Goal: Transaction & Acquisition: Purchase product/service

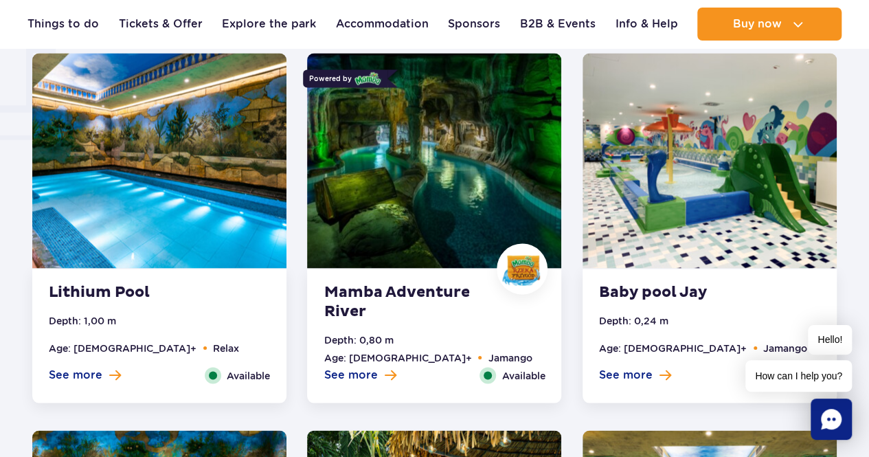
scroll to position [1168, 0]
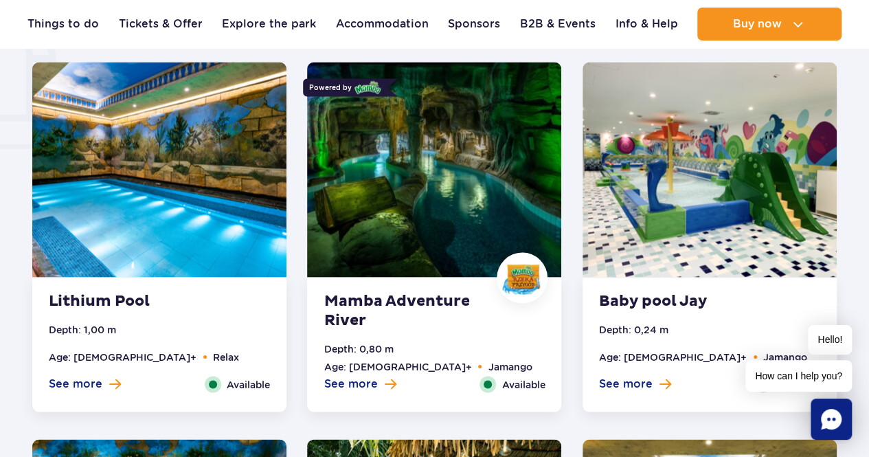
click at [401, 296] on strong "Mamba Adventure River" at bounding box center [407, 310] width 166 height 38
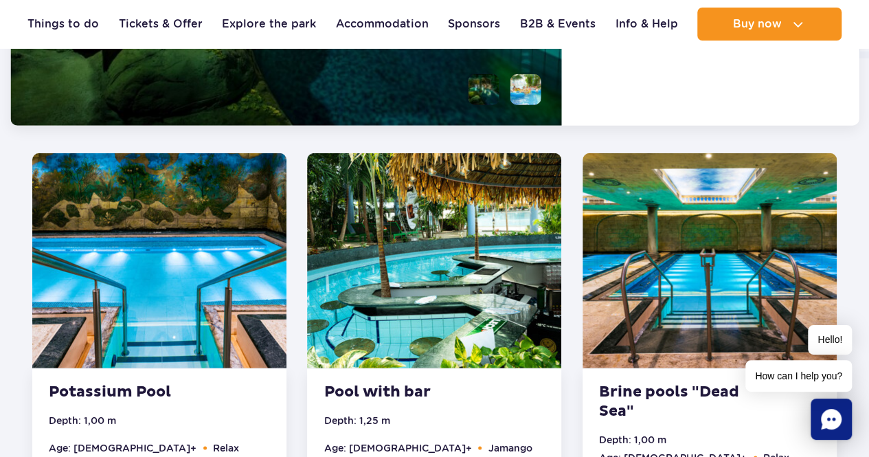
scroll to position [1872, 0]
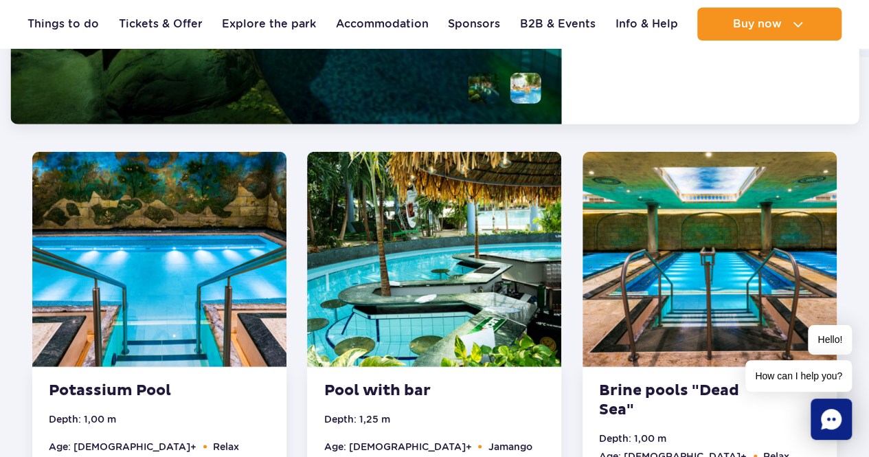
click at [441, 297] on img at bounding box center [434, 259] width 254 height 215
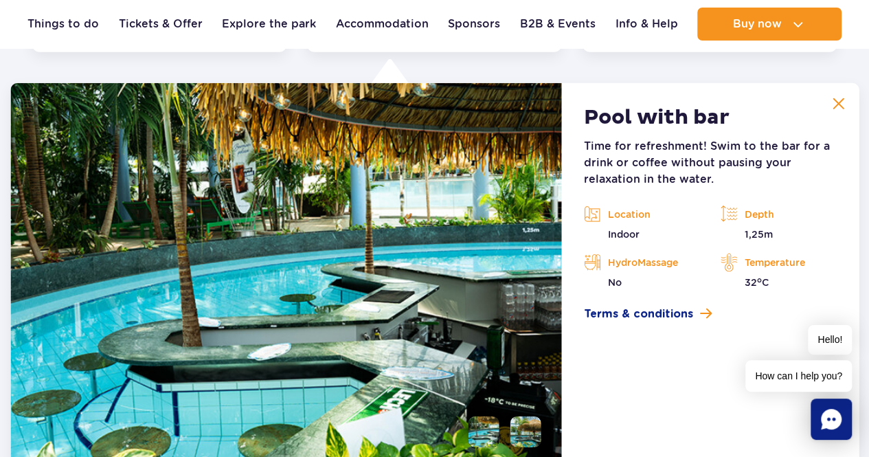
scroll to position [1906, 0]
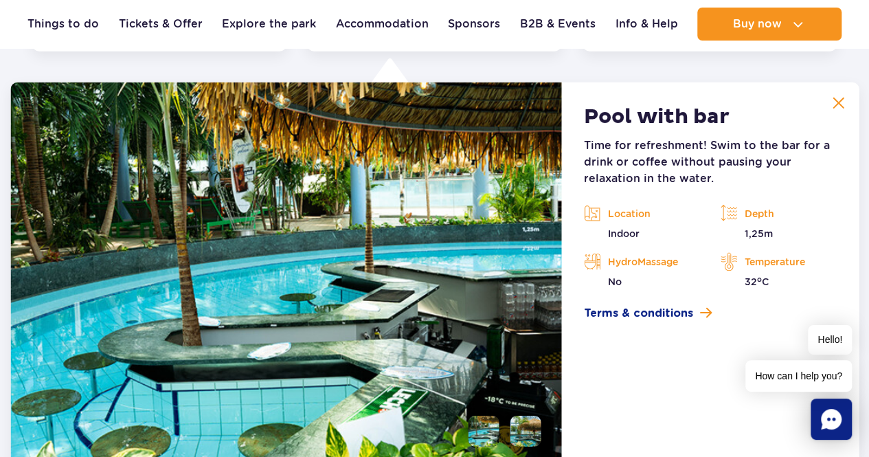
click at [841, 100] on img at bounding box center [838, 103] width 12 height 12
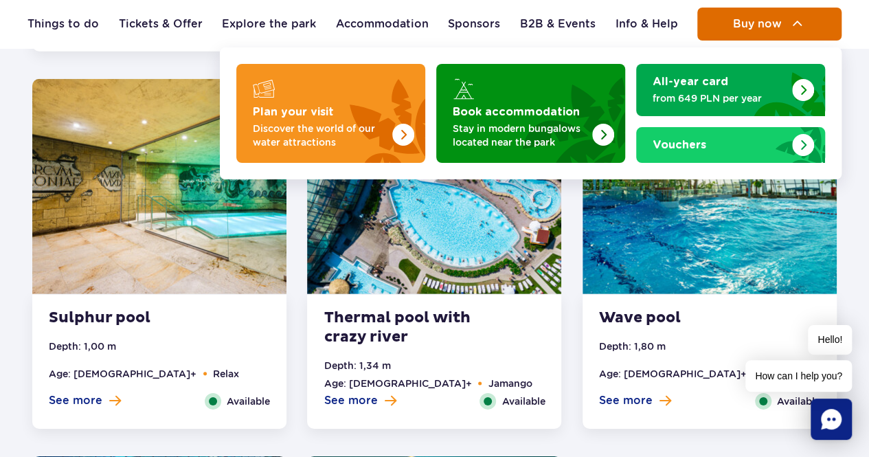
click at [724, 19] on button "Buy now" at bounding box center [770, 24] width 144 height 33
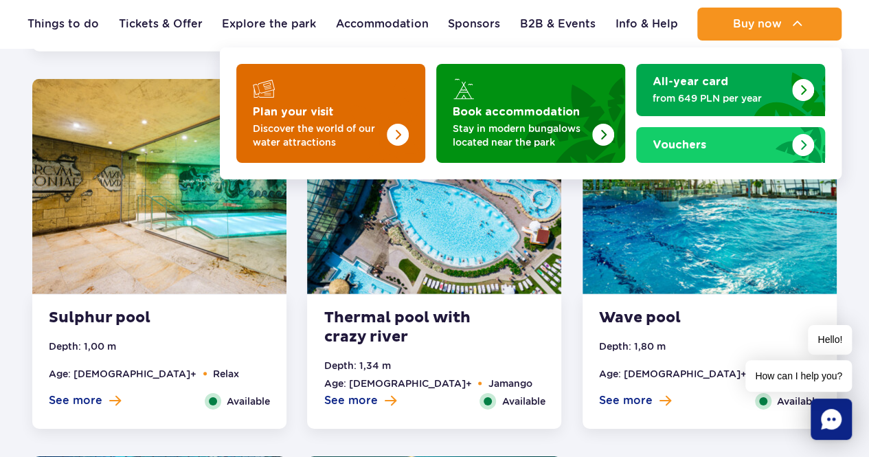
click at [297, 146] on p "Discover the world of our water attractions" at bounding box center [320, 135] width 134 height 27
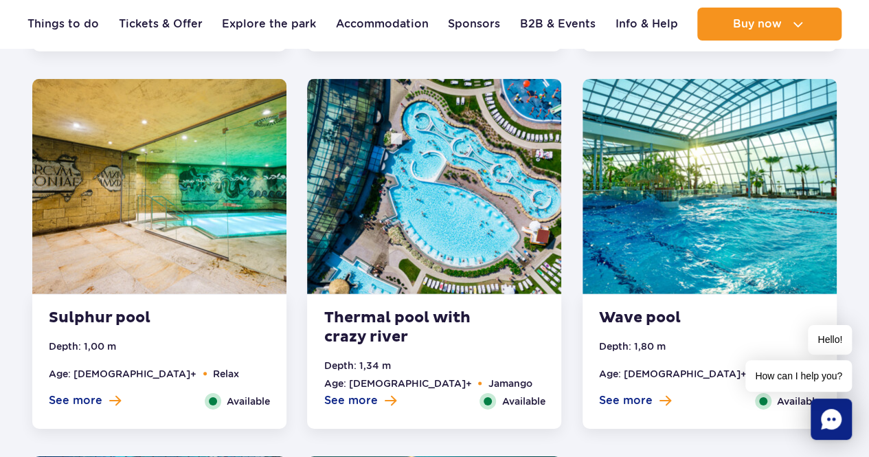
click at [478, 270] on img at bounding box center [434, 186] width 254 height 215
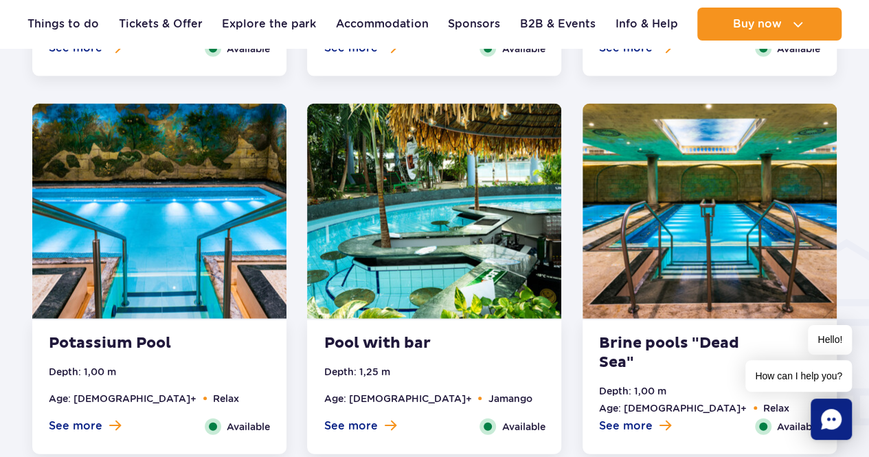
scroll to position [1459, 0]
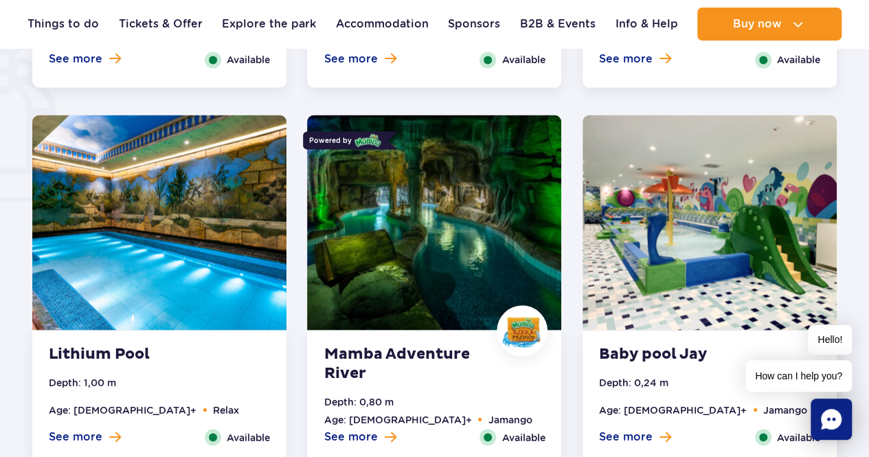
click at [434, 238] on img at bounding box center [434, 222] width 254 height 215
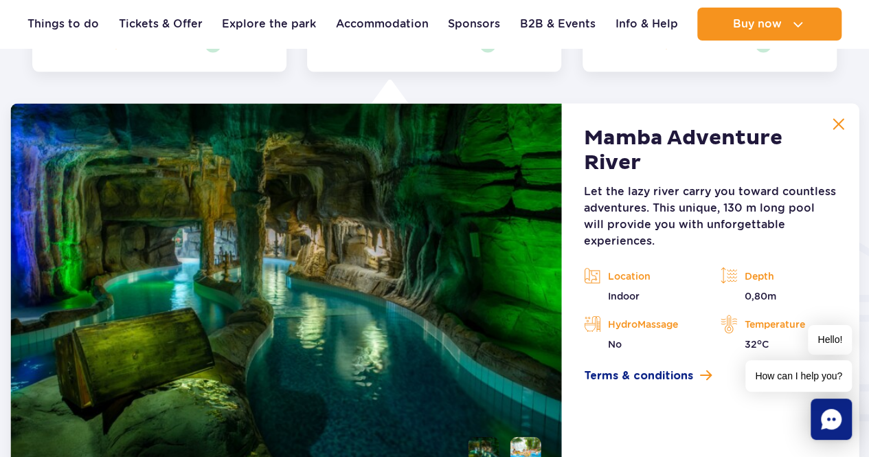
scroll to position [1528, 0]
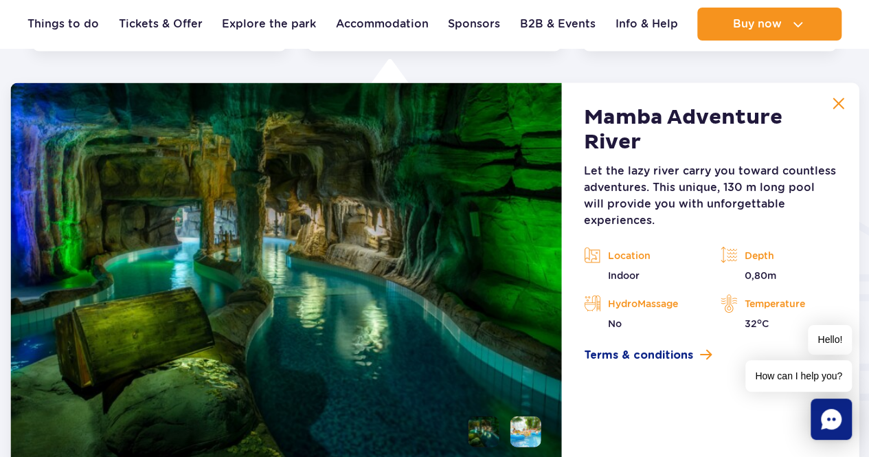
click at [847, 96] on button at bounding box center [838, 103] width 27 height 27
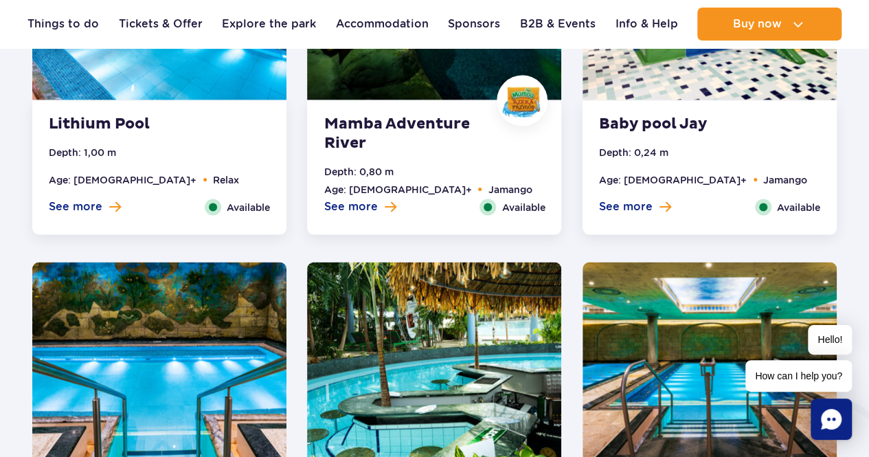
scroll to position [1116, 0]
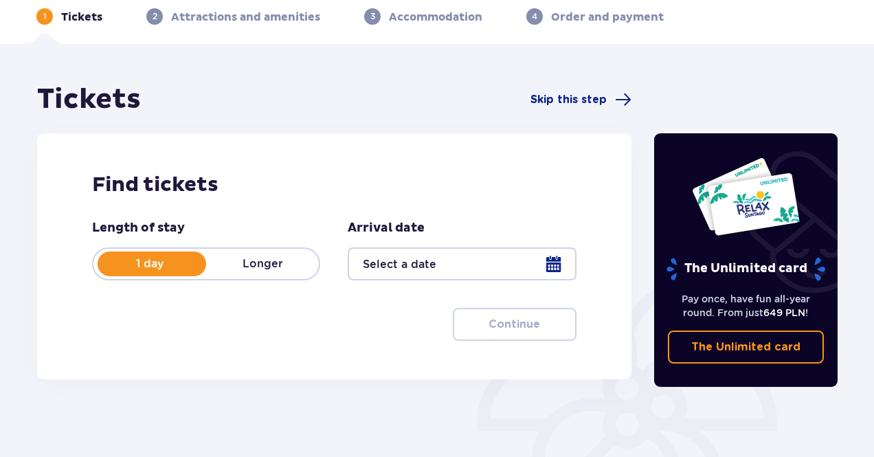
scroll to position [137, 0]
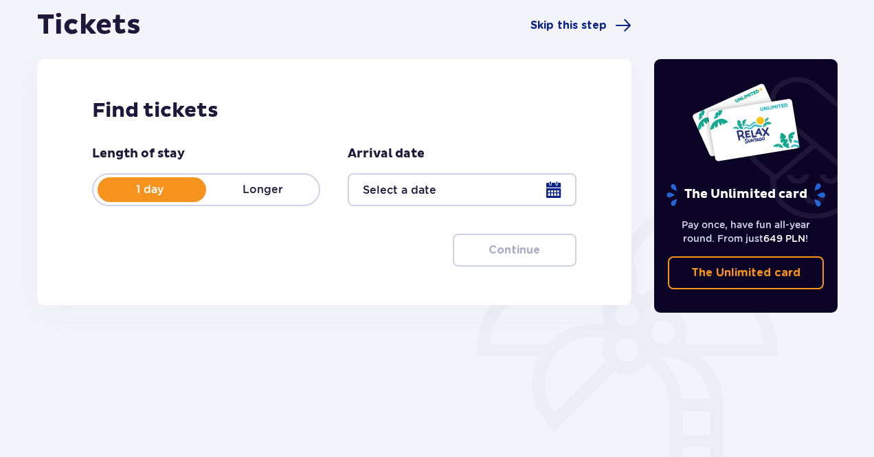
click at [405, 190] on div at bounding box center [462, 189] width 228 height 33
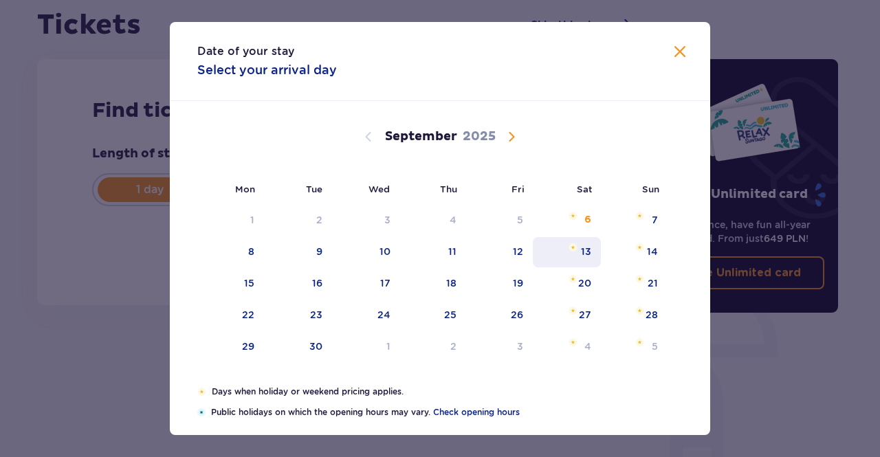
click at [577, 255] on div "13" at bounding box center [567, 252] width 68 height 30
type input "13.09.25"
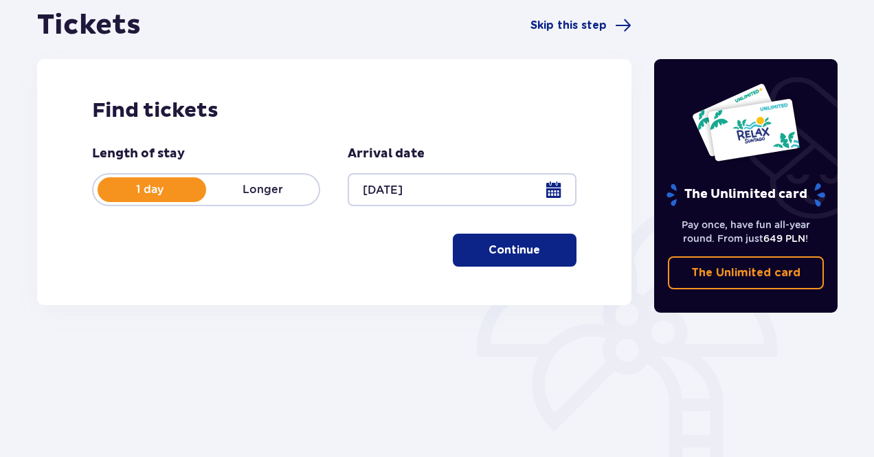
click at [485, 241] on button "Continue" at bounding box center [515, 250] width 124 height 33
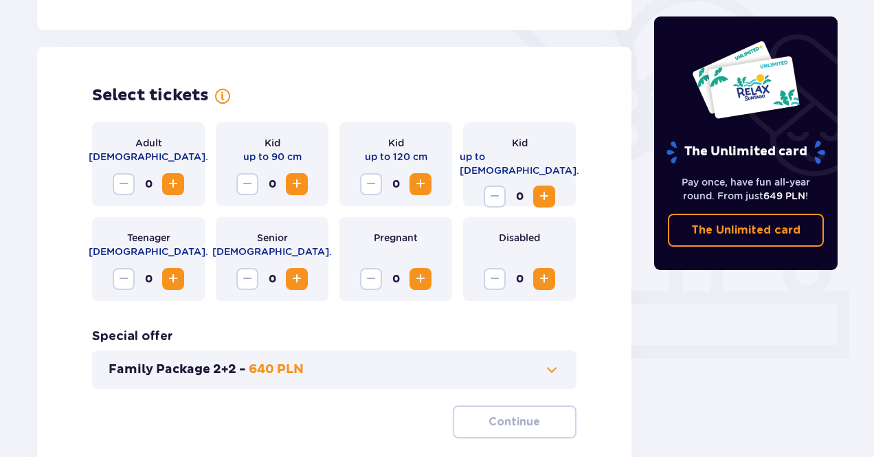
scroll to position [382, 0]
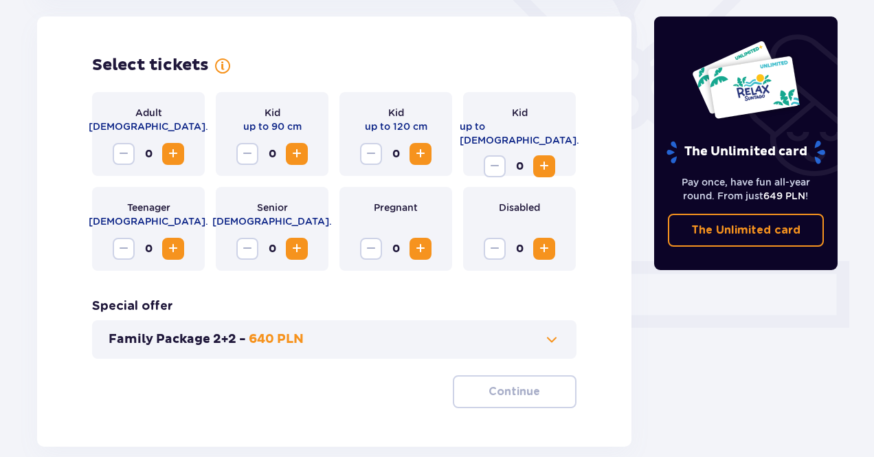
click at [175, 156] on span "Increase" at bounding box center [173, 154] width 16 height 16
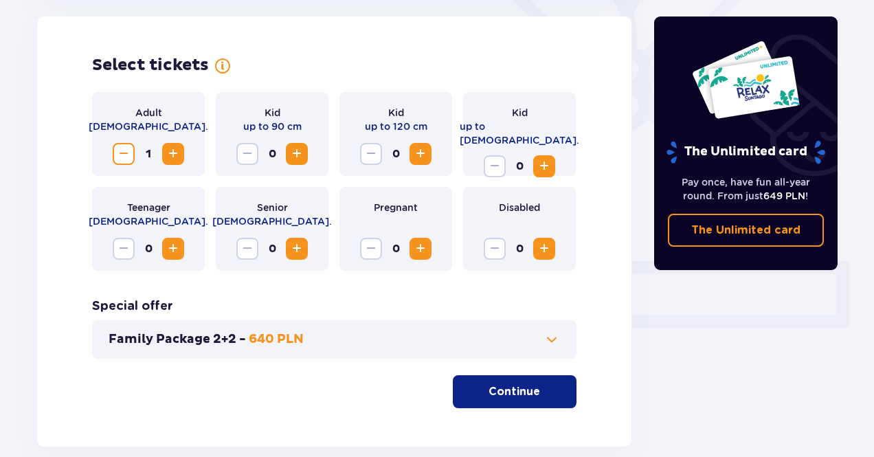
click at [546, 380] on button "Continue" at bounding box center [515, 391] width 124 height 33
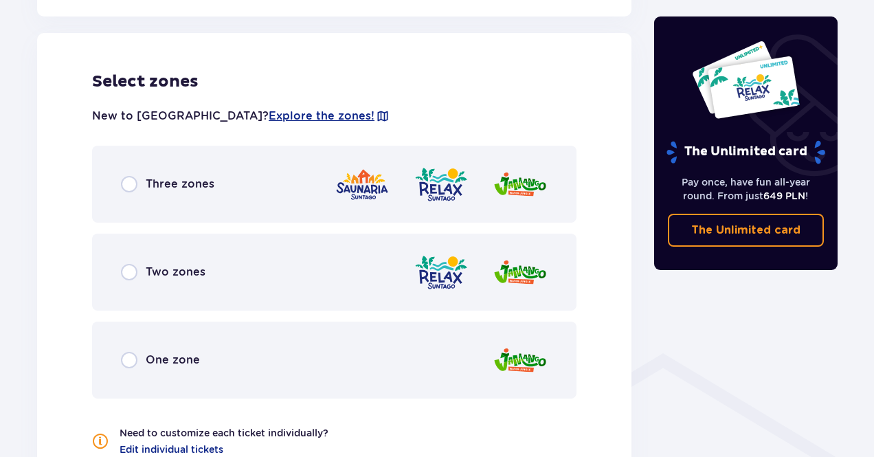
scroll to position [832, 0]
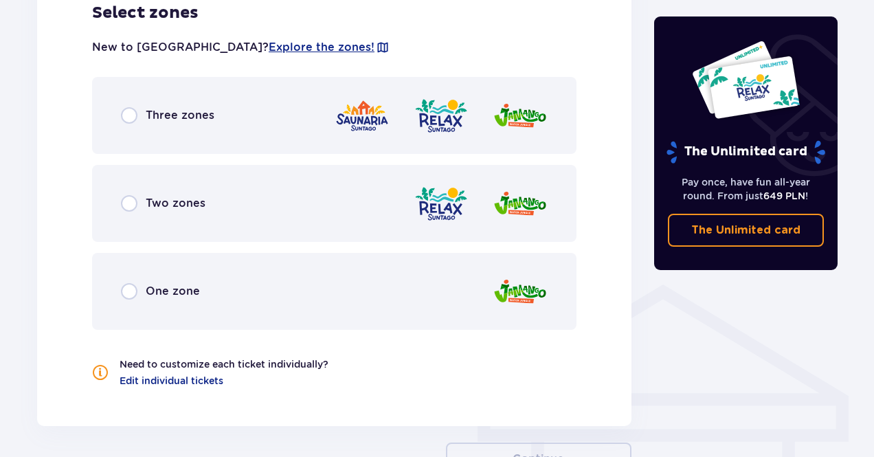
click at [318, 124] on div "Three zones" at bounding box center [334, 115] width 484 height 77
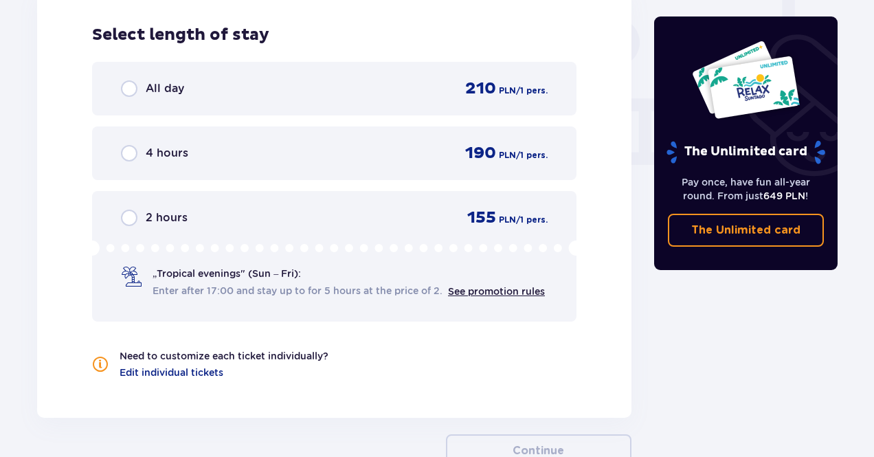
scroll to position [1310, 0]
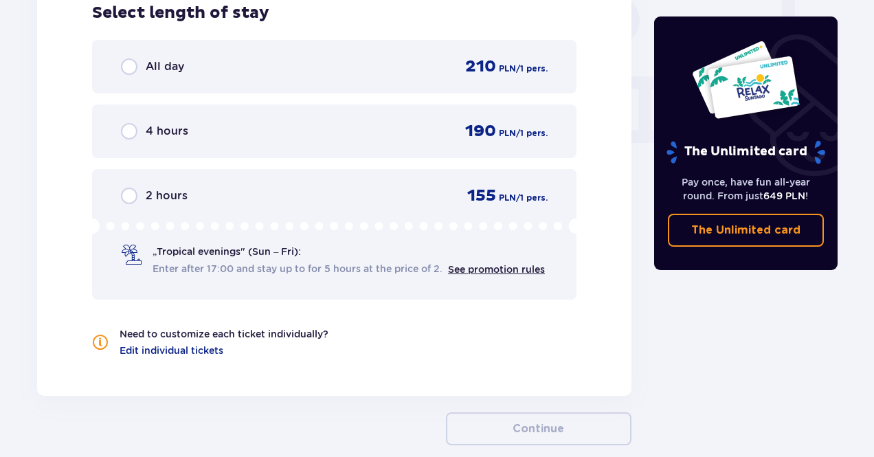
click at [330, 268] on span "Enter after 17:00 and stay up to for 5 hours at the price of 2." at bounding box center [298, 269] width 290 height 14
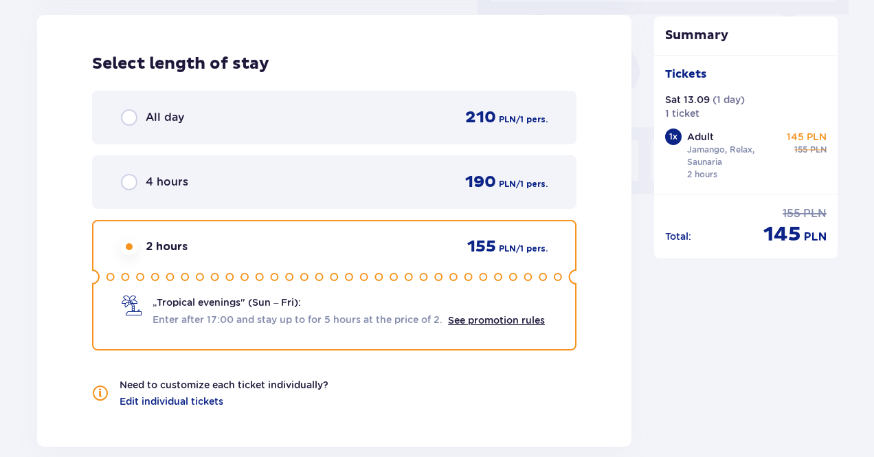
scroll to position [1251, 0]
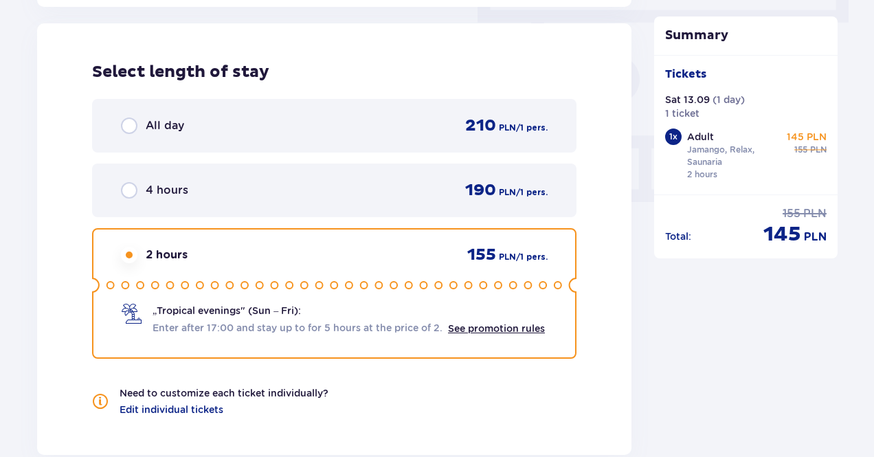
click at [160, 133] on div "All day" at bounding box center [152, 126] width 63 height 16
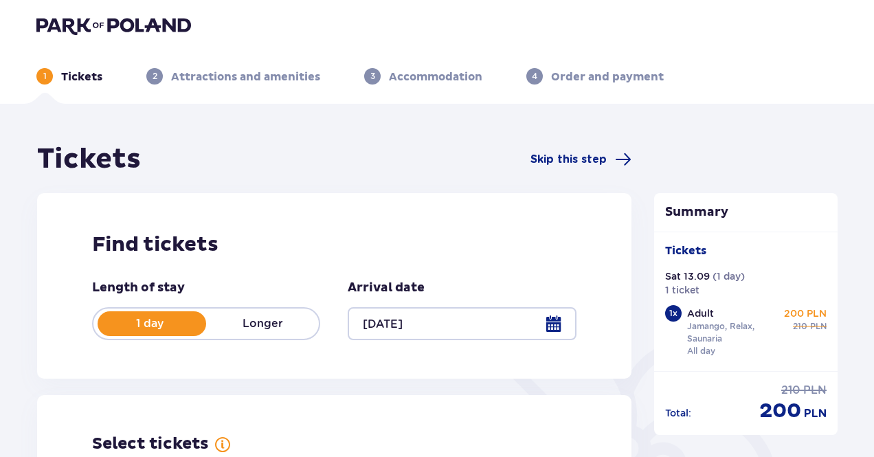
scroll to position [0, 0]
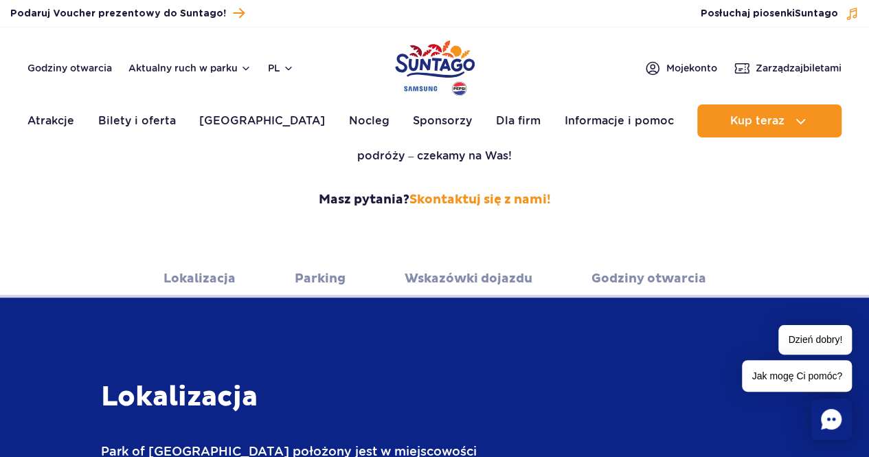
scroll to position [275, 0]
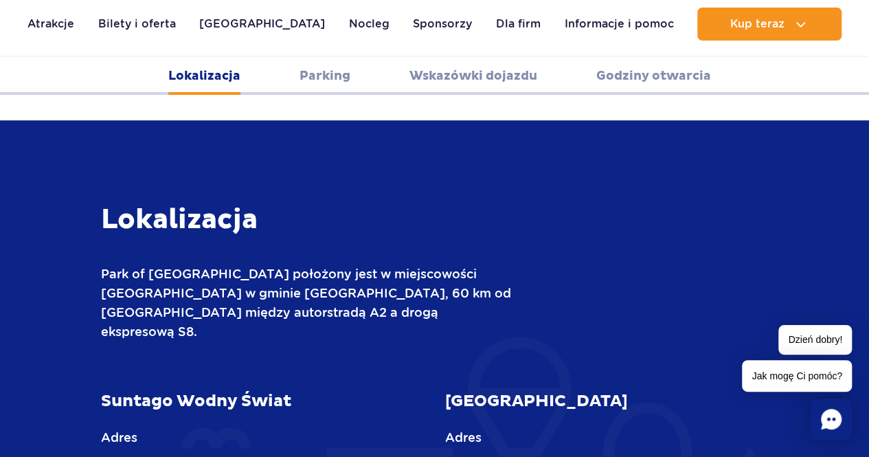
scroll to position [481, 0]
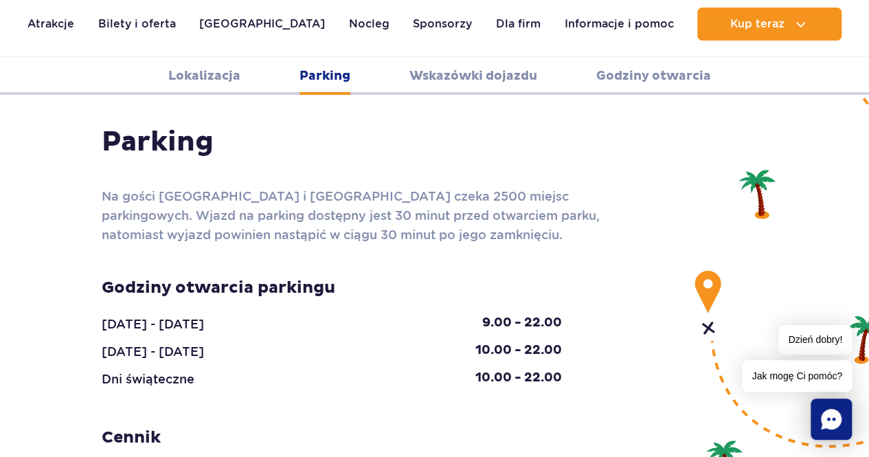
scroll to position [1443, 0]
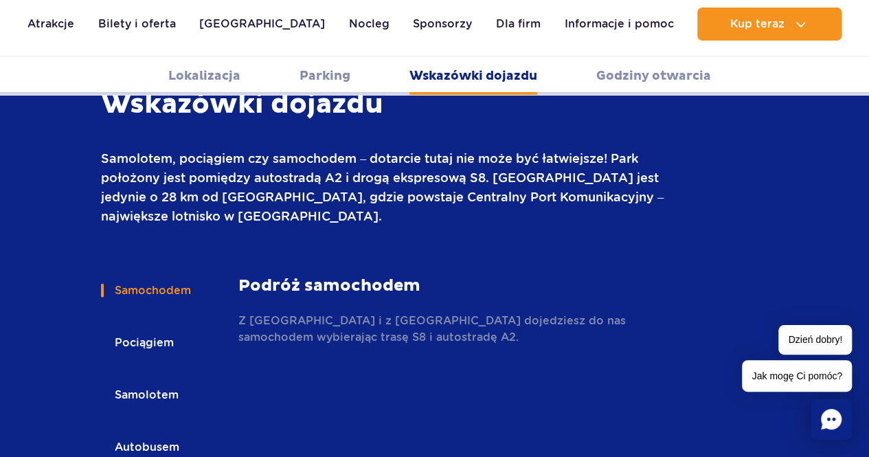
scroll to position [2062, 0]
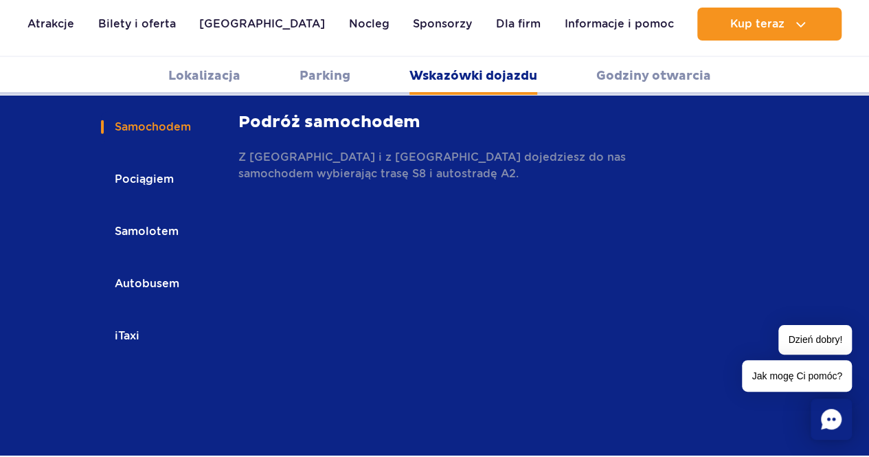
click at [120, 269] on button "Autobusem" at bounding box center [146, 284] width 90 height 30
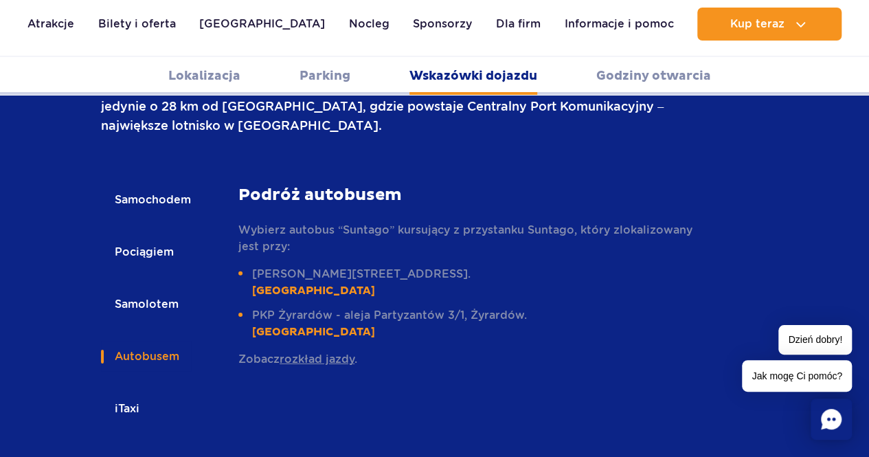
scroll to position [1924, 0]
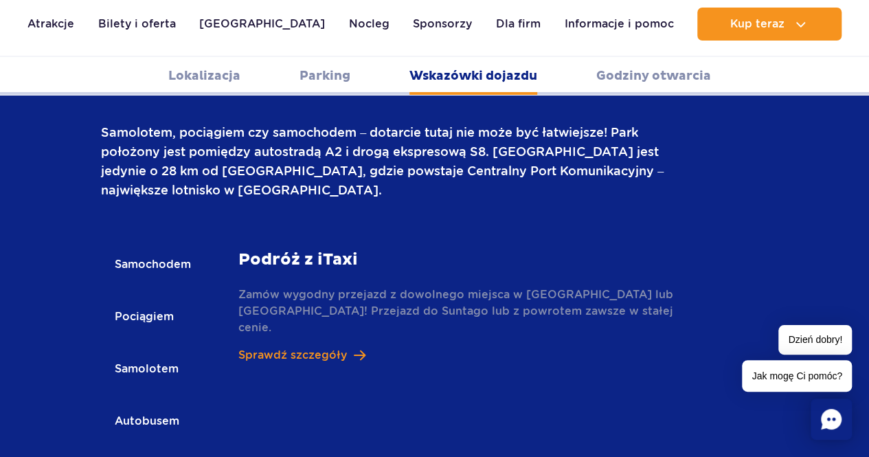
click at [153, 406] on button "Autobusem" at bounding box center [146, 421] width 90 height 30
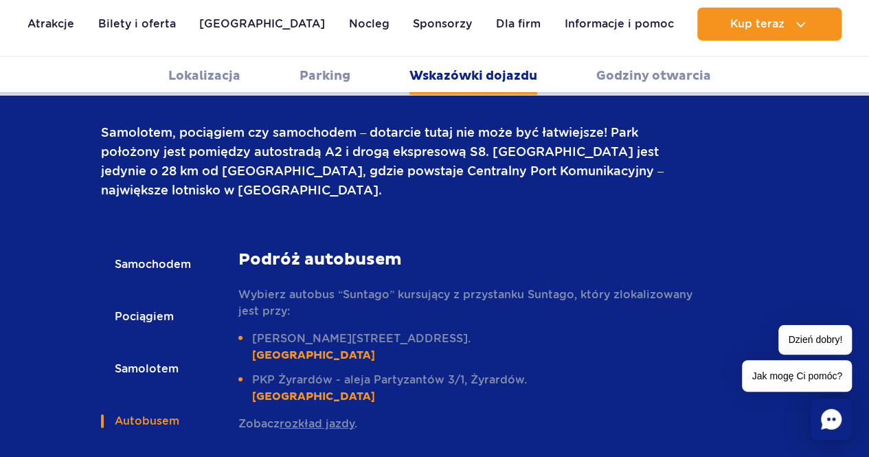
click at [151, 354] on button "Samolotem" at bounding box center [145, 369] width 89 height 30
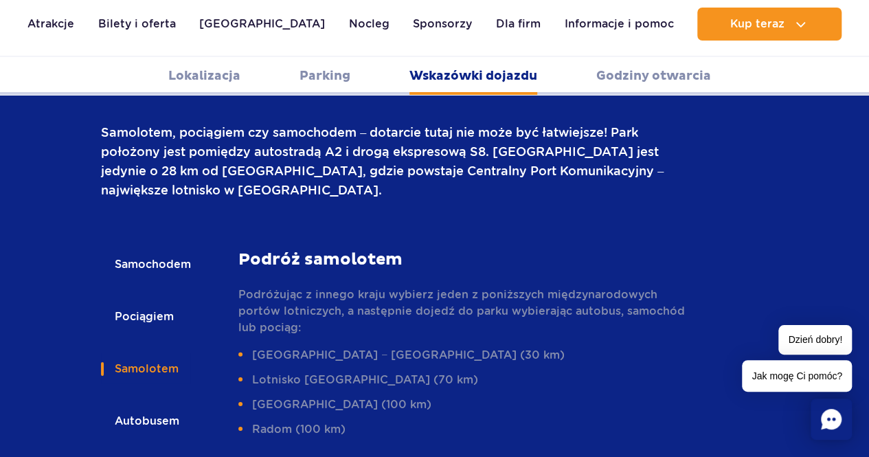
click at [148, 406] on button "Autobusem" at bounding box center [146, 421] width 90 height 30
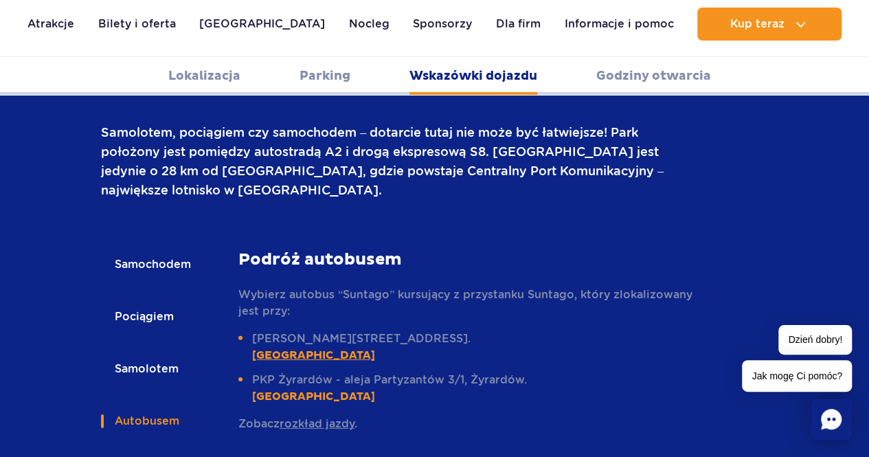
click at [300, 348] on link "[GEOGRAPHIC_DATA]" at bounding box center [313, 355] width 123 height 14
